Goal: Task Accomplishment & Management: Complete application form

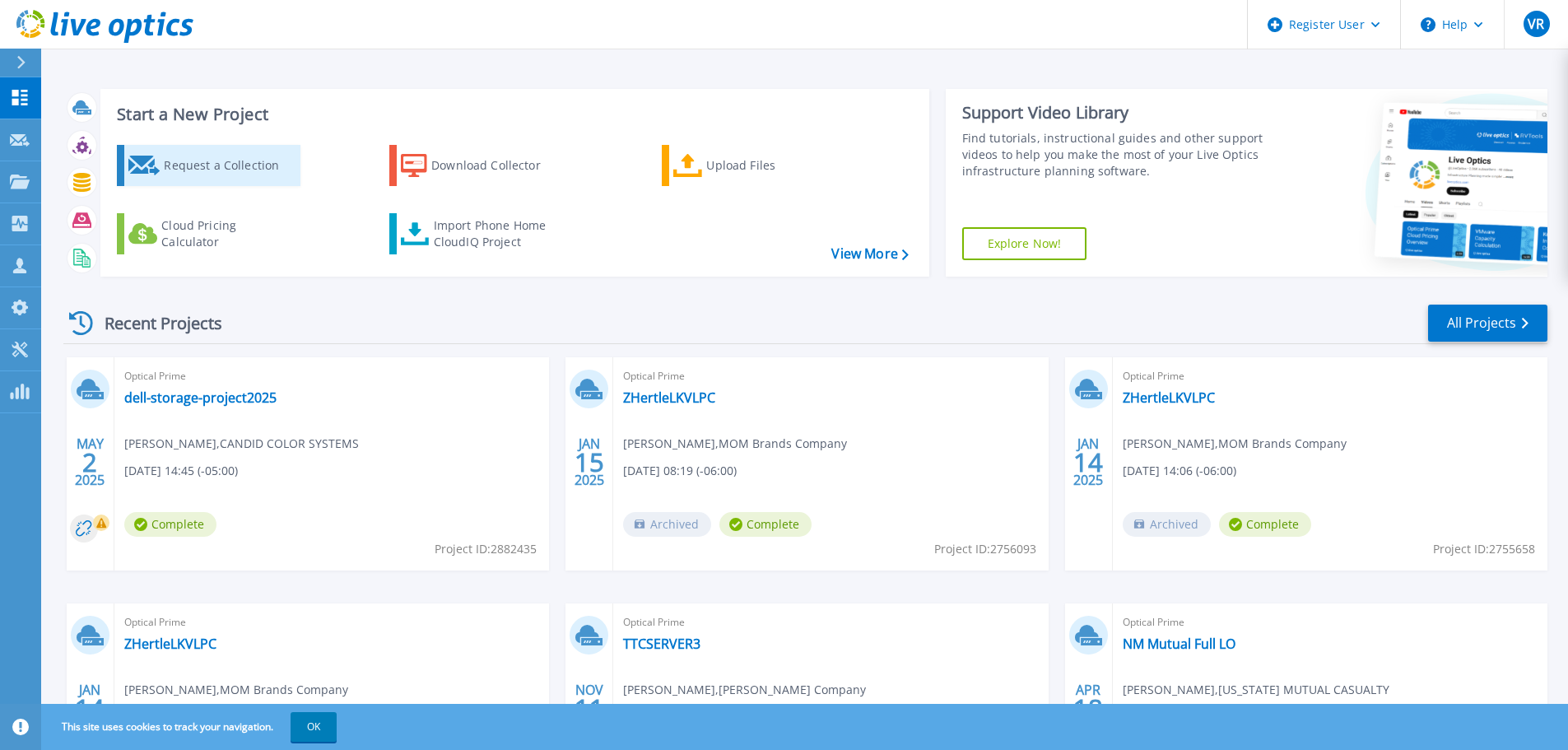
click at [196, 175] on div "Request a Collection" at bounding box center [230, 166] width 131 height 33
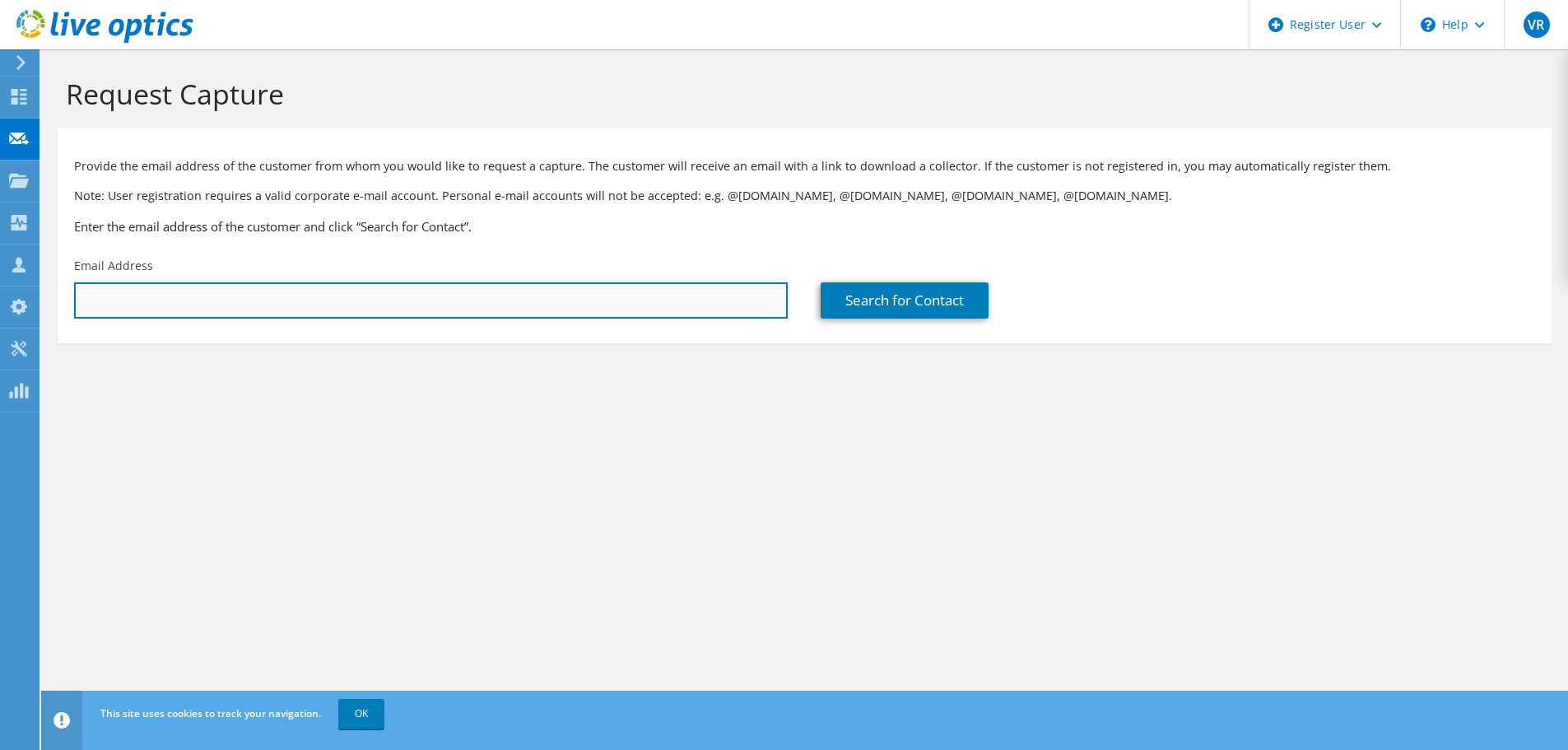
click at [357, 299] on input "text" at bounding box center [430, 300] width 713 height 37
paste input "[EMAIL_ADDRESS][DOMAIN_NAME]"
type input "[EMAIL_ADDRESS][DOMAIN_NAME]"
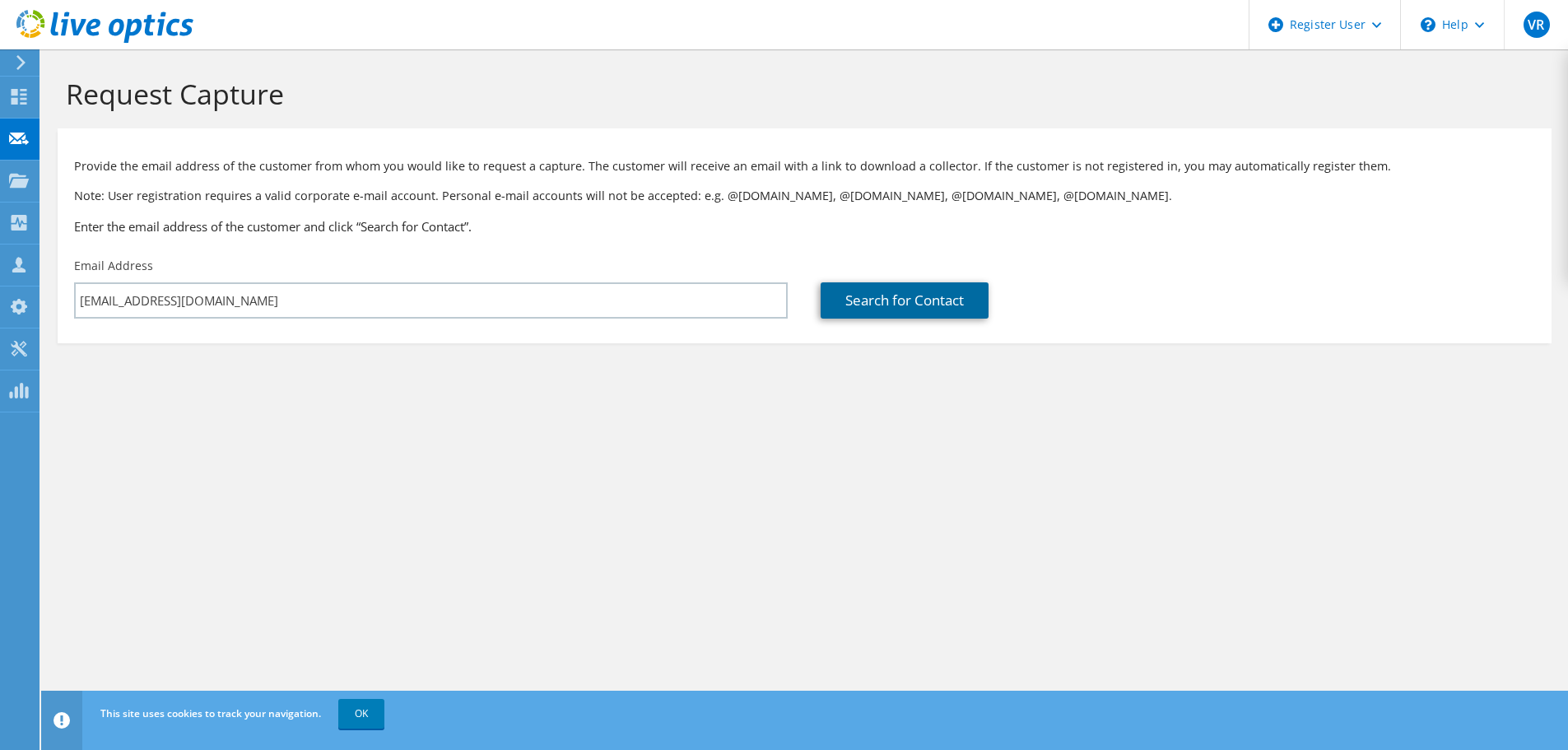
click at [950, 292] on link "Search for Contact" at bounding box center [905, 300] width 168 height 37
type input "AMERICAN NATIONAL BANK"
type input "Dalton"
type input "George"
type input "[GEOGRAPHIC_DATA]"
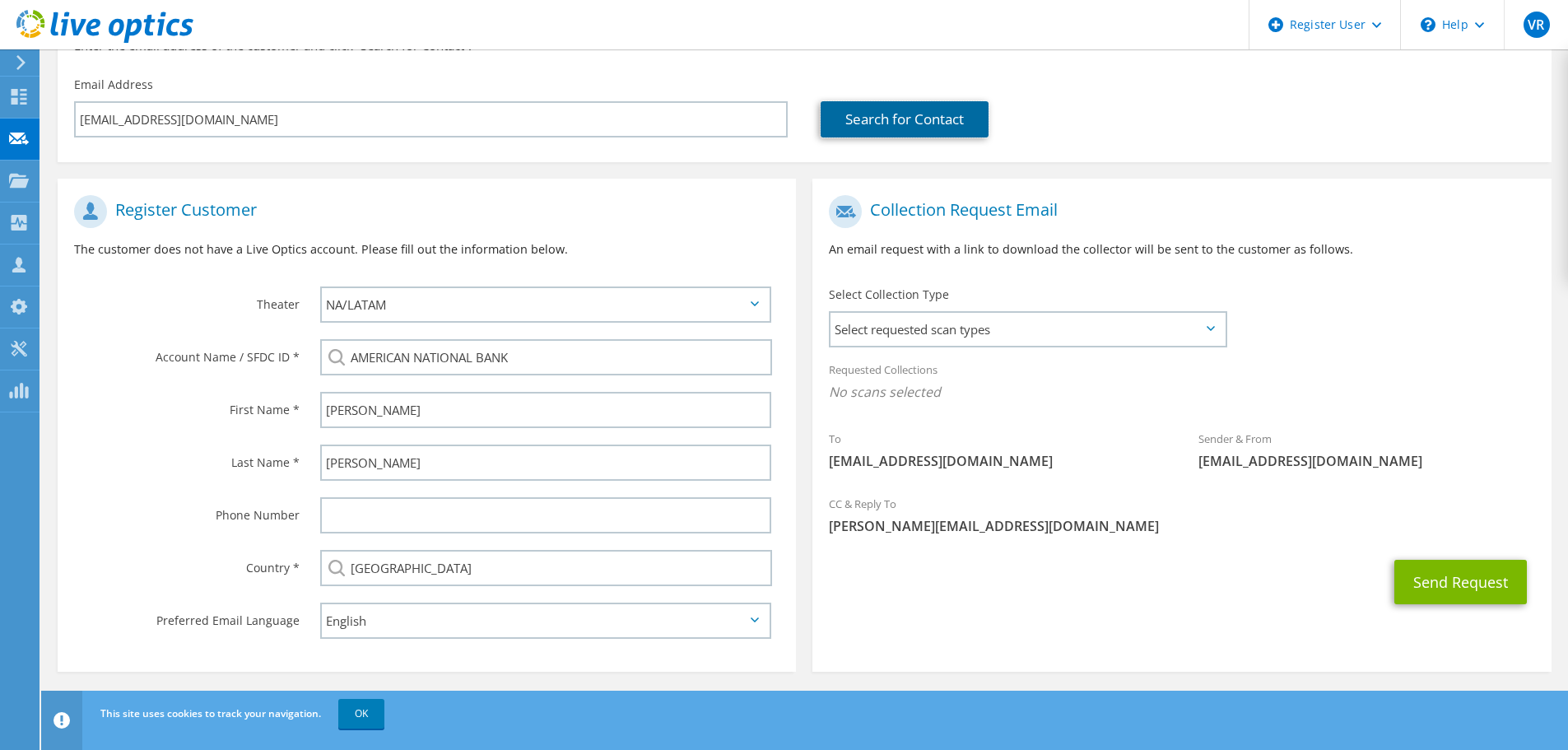
scroll to position [186, 0]
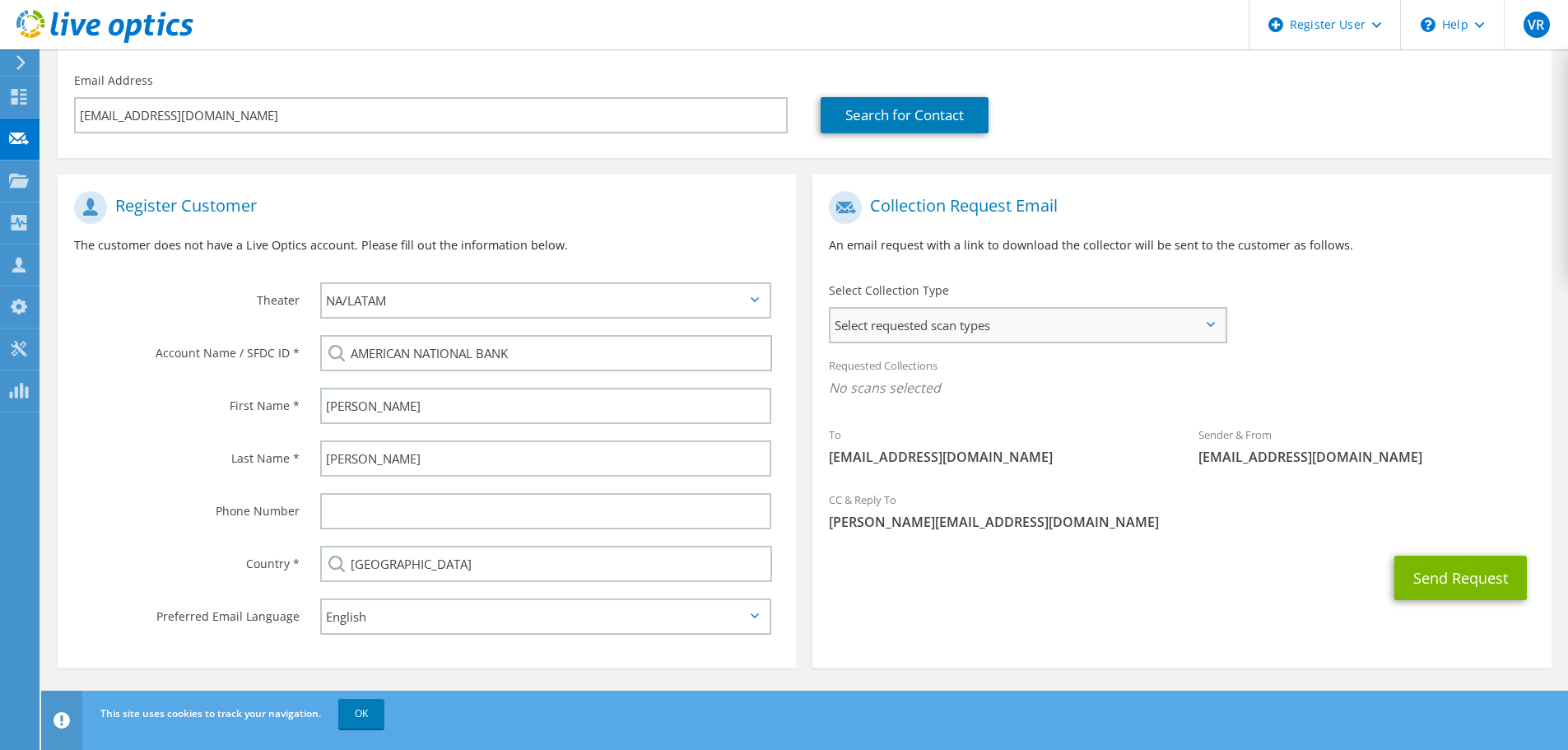
click at [1122, 329] on span "Select requested scan types" at bounding box center [1028, 325] width 394 height 33
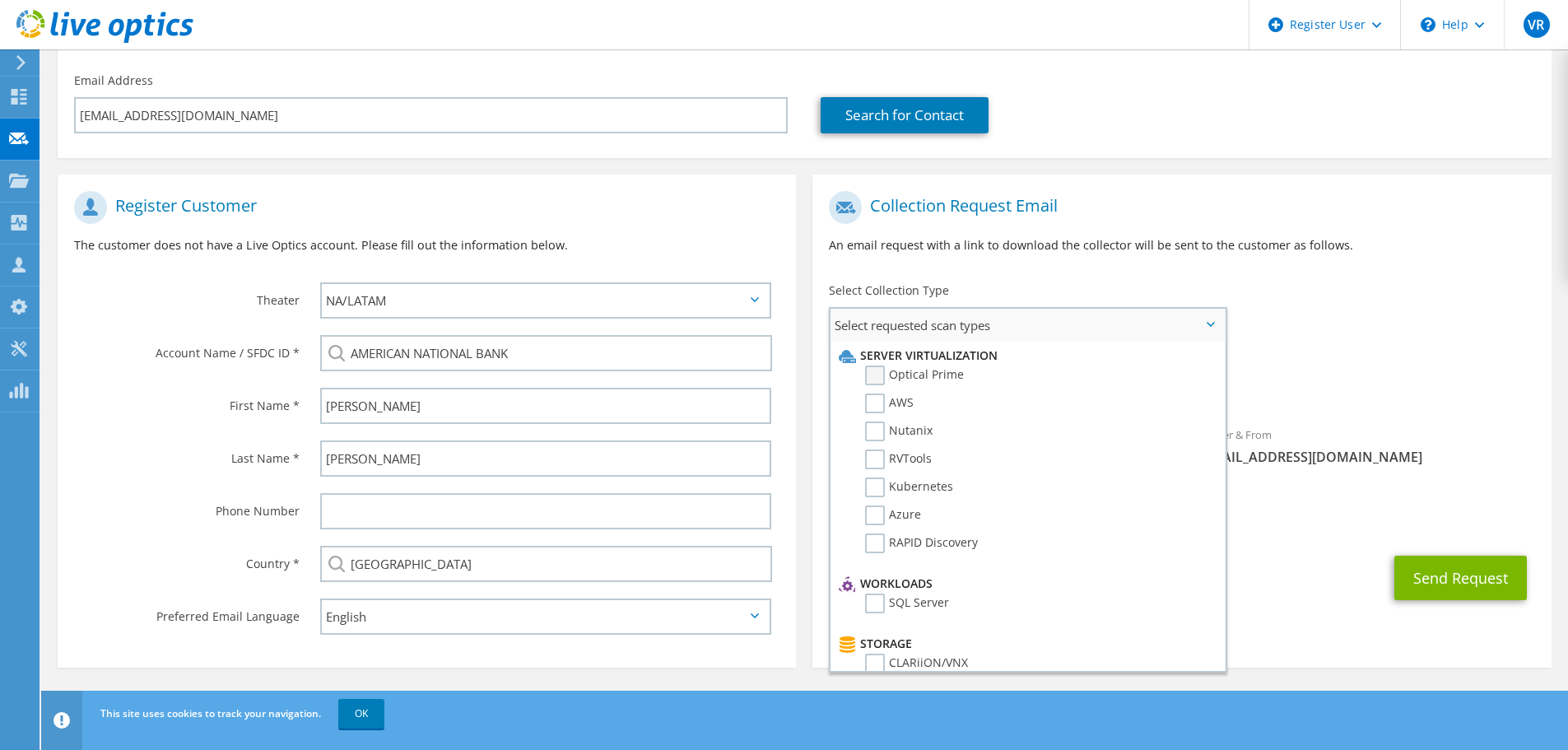
click at [878, 375] on label "Optical Prime" at bounding box center [914, 375] width 99 height 20
click at [0, 0] on input "Optical Prime" at bounding box center [0, 0] width 0 height 0
click at [1496, 309] on div "To daltong@amnat.com Sender & From liveoptics@liveoptics.com" at bounding box center [1181, 335] width 738 height 305
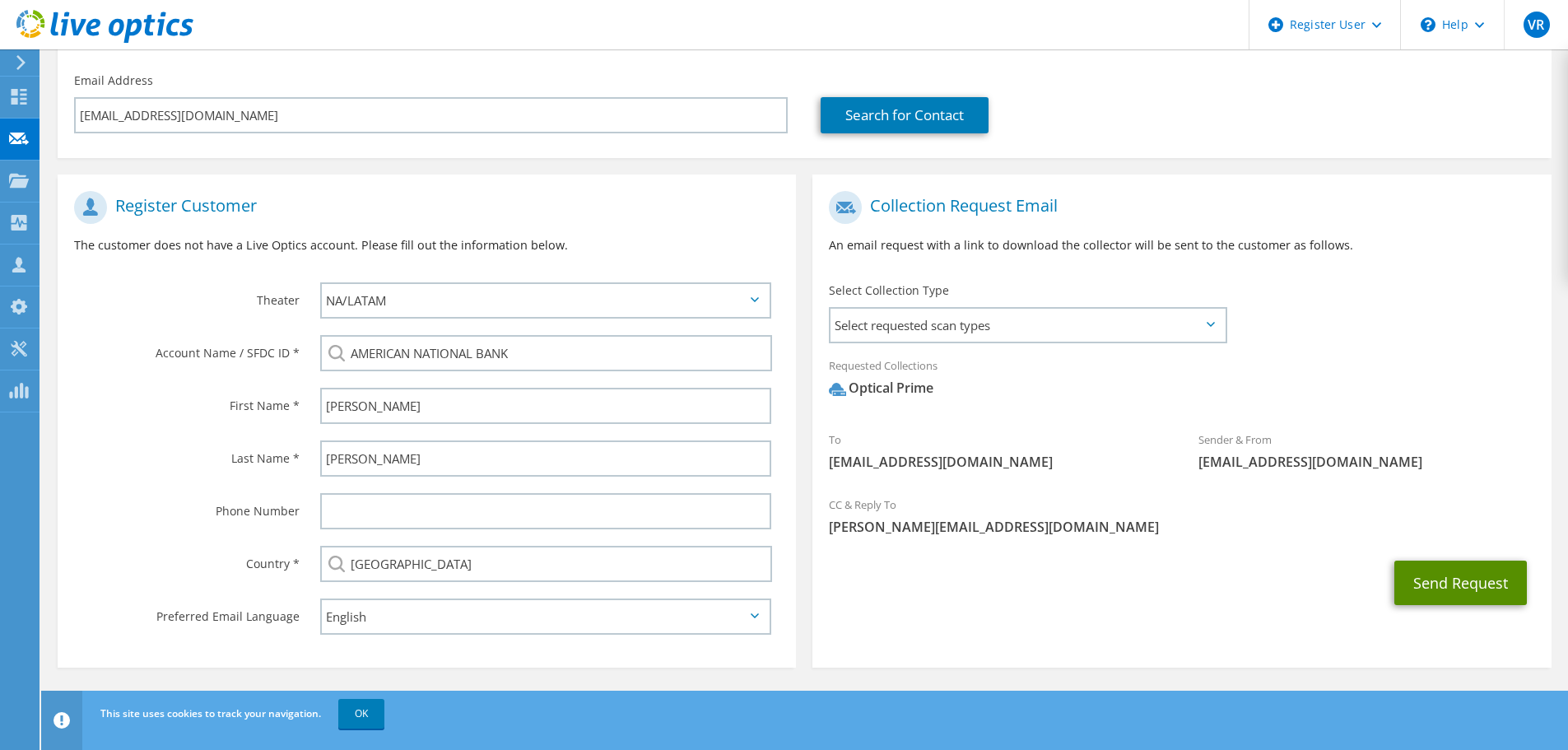
click at [1475, 591] on button "Send Request" at bounding box center [1460, 582] width 132 height 44
